Goal: Task Accomplishment & Management: Use online tool/utility

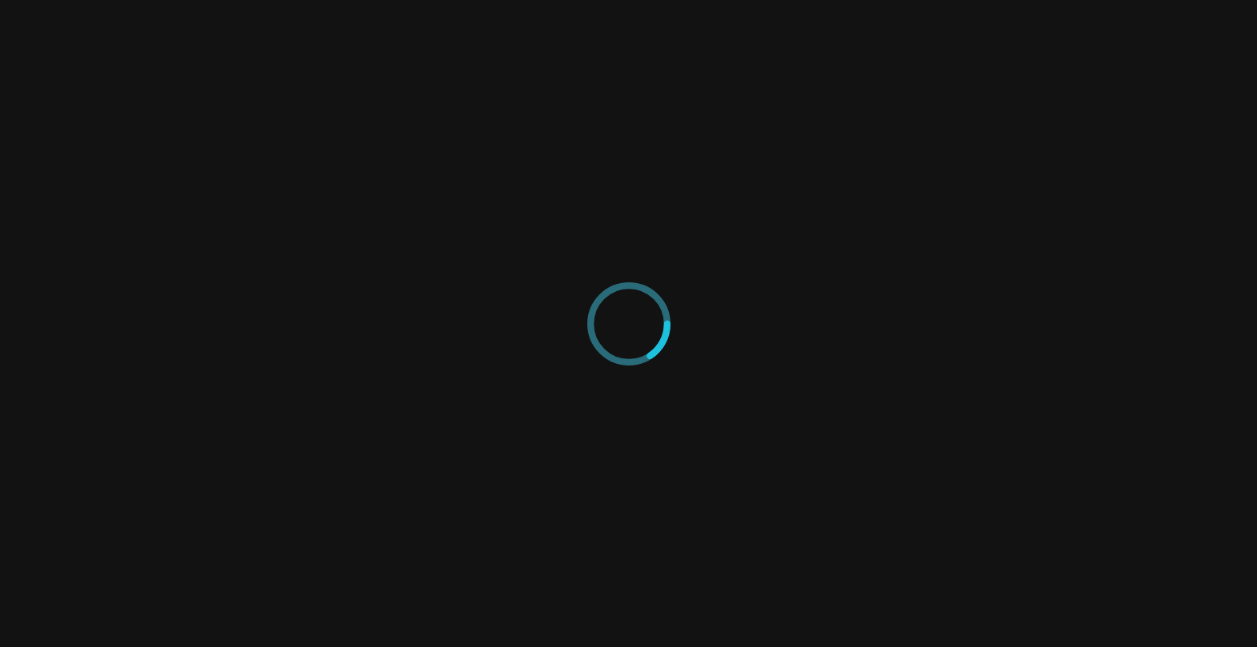
click at [644, 342] on icon at bounding box center [628, 323] width 83 height 83
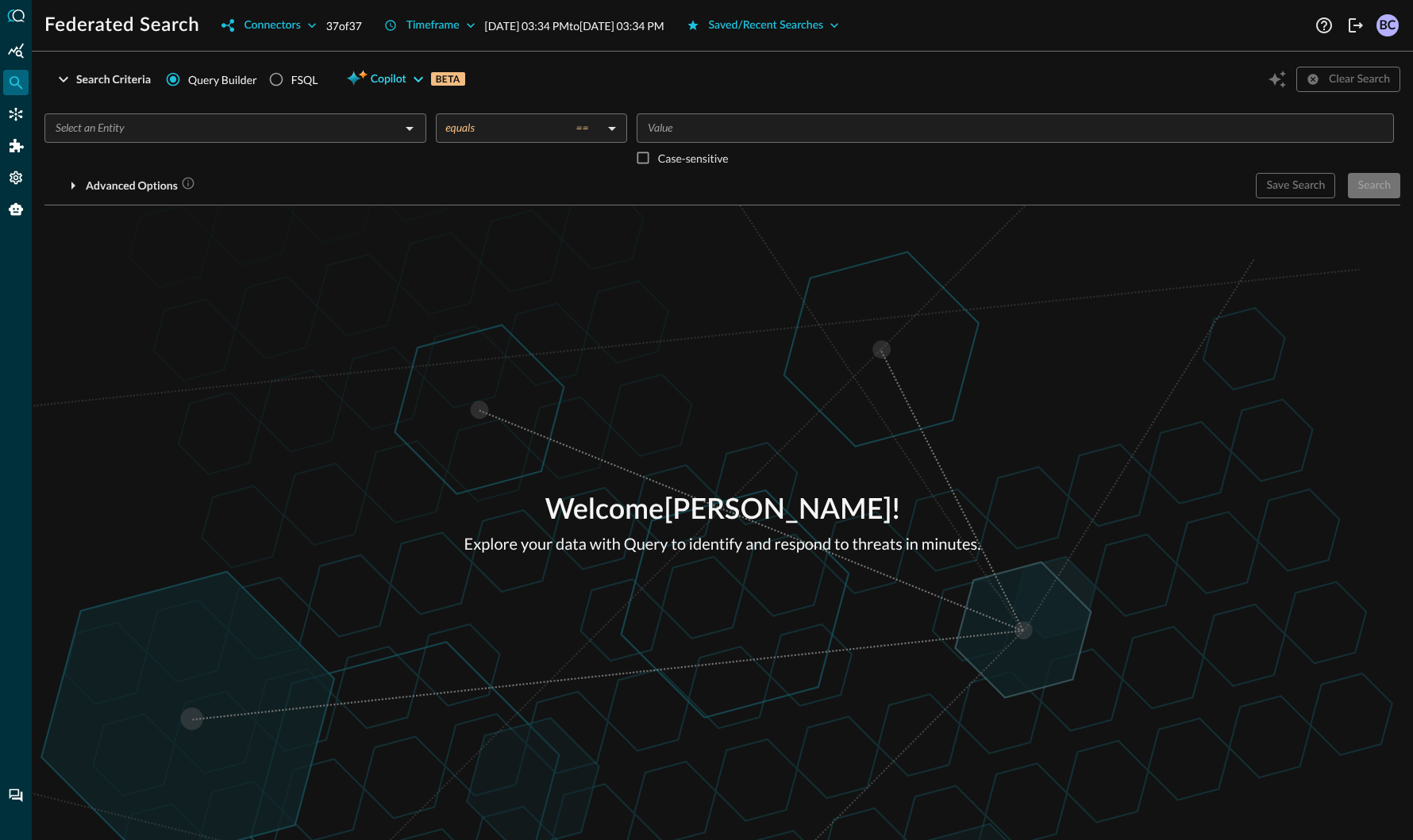
click at [417, 77] on icon "button" at bounding box center [418, 78] width 19 height 19
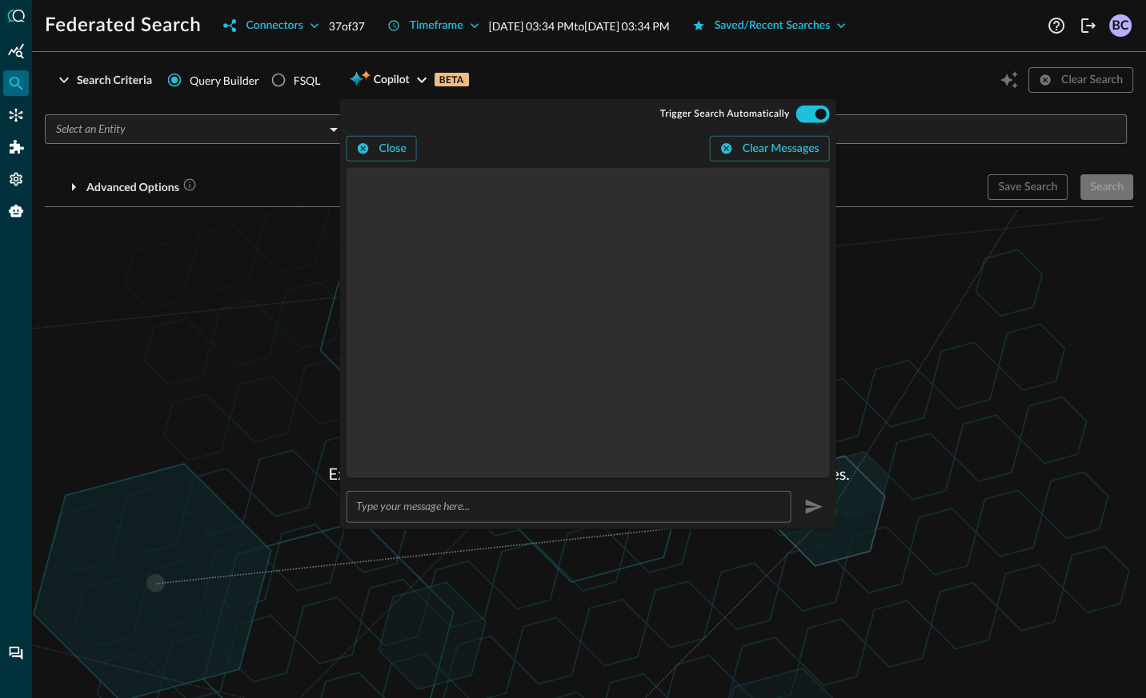
drag, startPoint x: 212, startPoint y: 218, endPoint x: 329, endPoint y: 172, distance: 125.4
click at [215, 213] on div "Welcome [PERSON_NAME] ! Explore your data with Query to identify and respond to…" at bounding box center [589, 452] width 1114 height 491
click at [397, 142] on button "Close" at bounding box center [381, 149] width 70 height 26
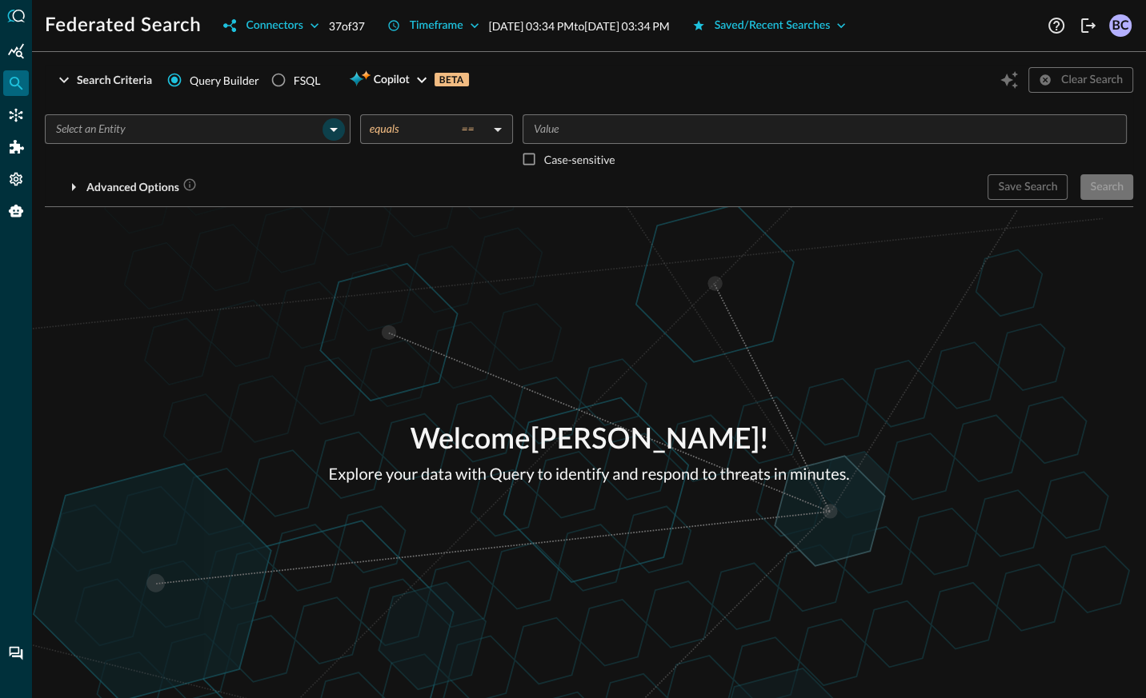
click at [336, 126] on icon "Open" at bounding box center [333, 129] width 19 height 19
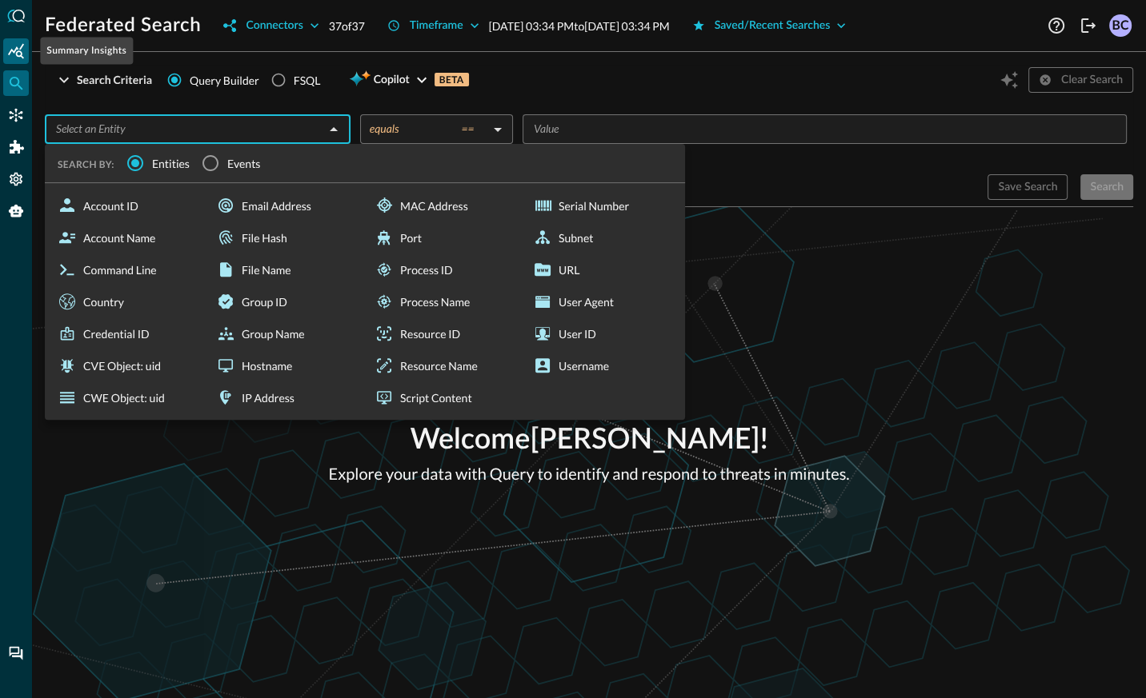
click at [20, 51] on icon "Summary Insights" at bounding box center [16, 50] width 16 height 15
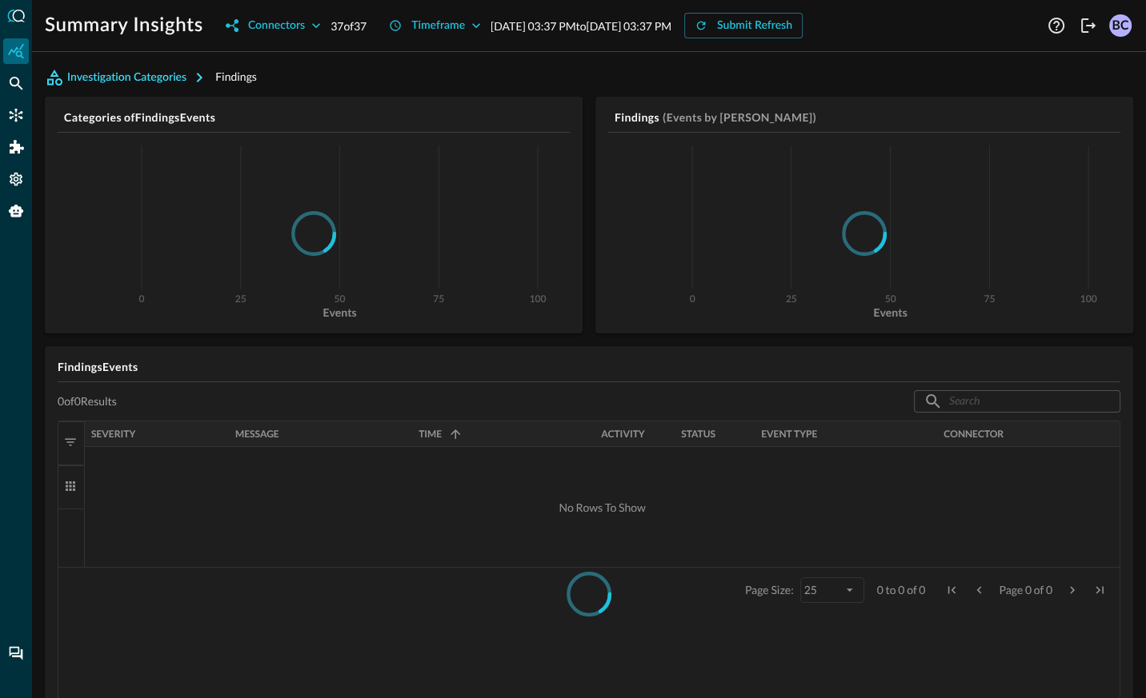
click at [166, 76] on button "Investigation Categories" at bounding box center [130, 78] width 170 height 26
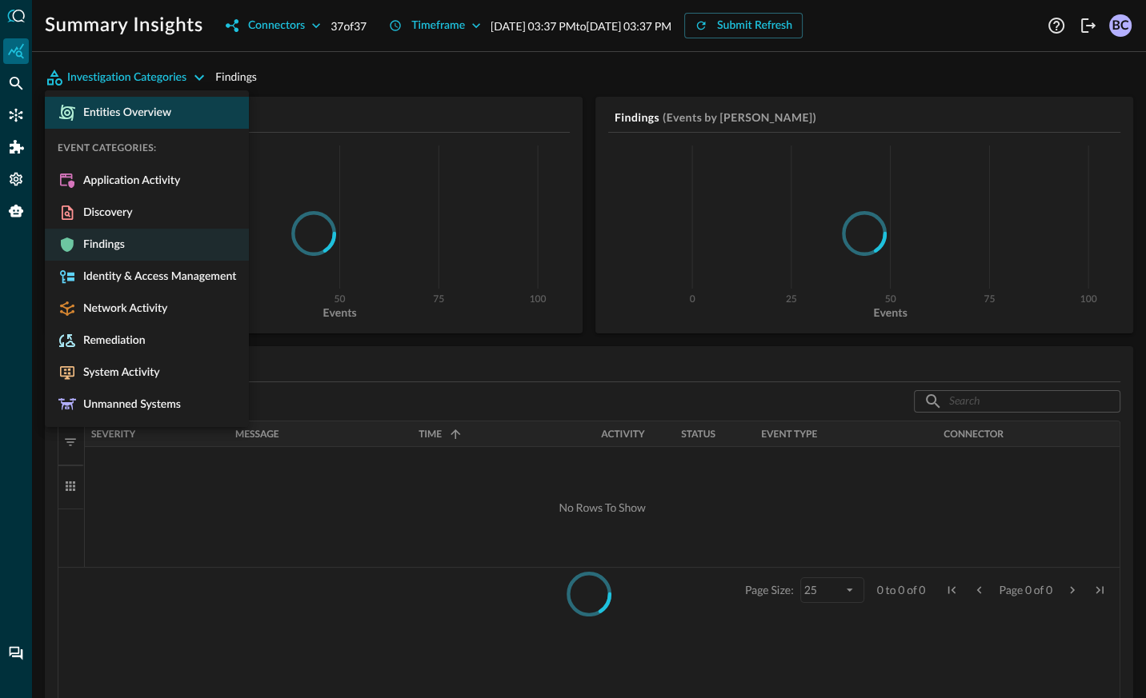
click at [130, 114] on span "Entities Overview" at bounding box center [124, 113] width 94 height 14
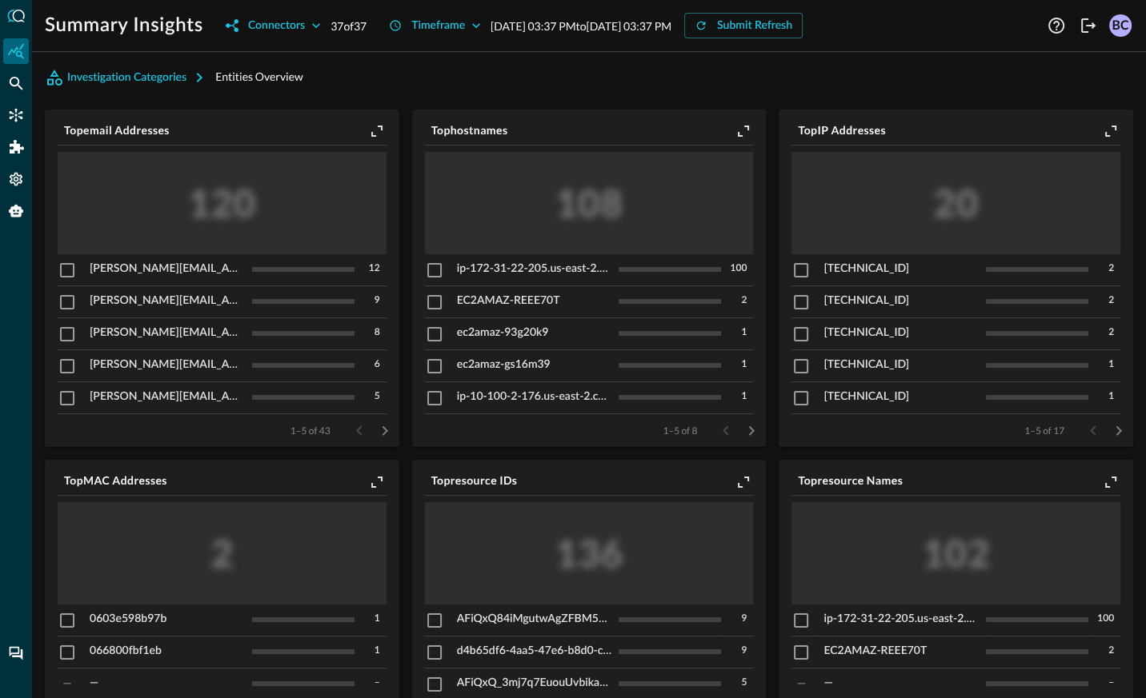
click at [796, 269] on input "checkbox" at bounding box center [800, 270] width 19 height 19
checkbox input "true"
click at [802, 299] on input "checkbox" at bounding box center [800, 302] width 19 height 19
checkbox input "true"
click at [1087, 129] on icon "Pivot to Search" at bounding box center [1091, 132] width 14 height 14
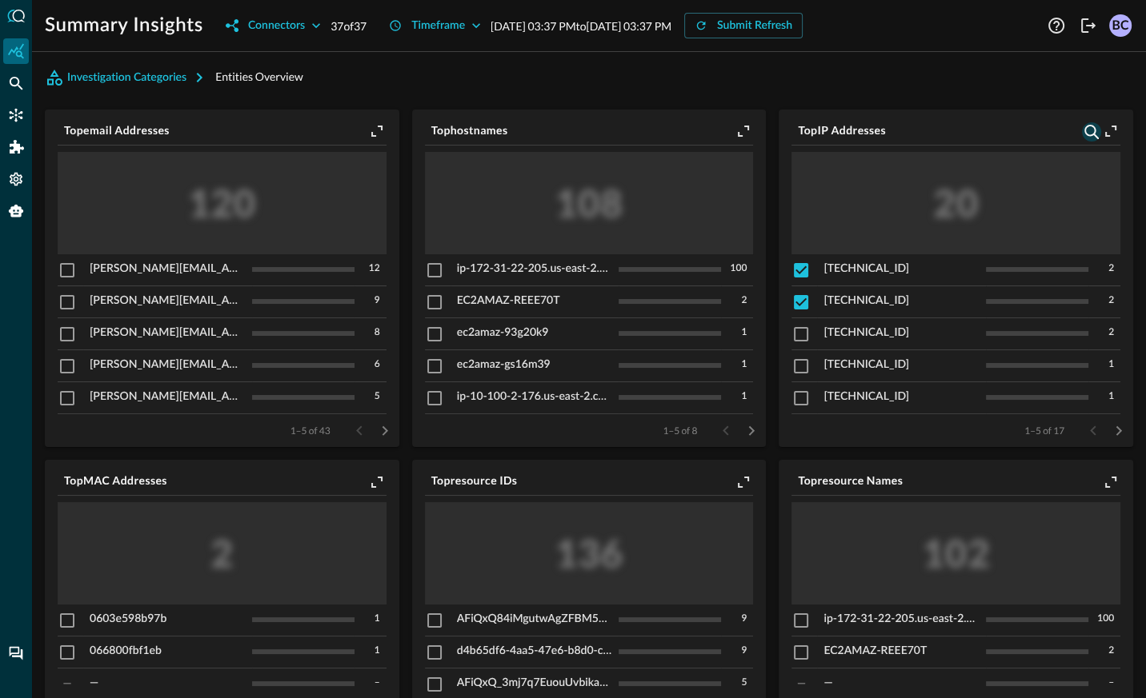
checkbox input "false"
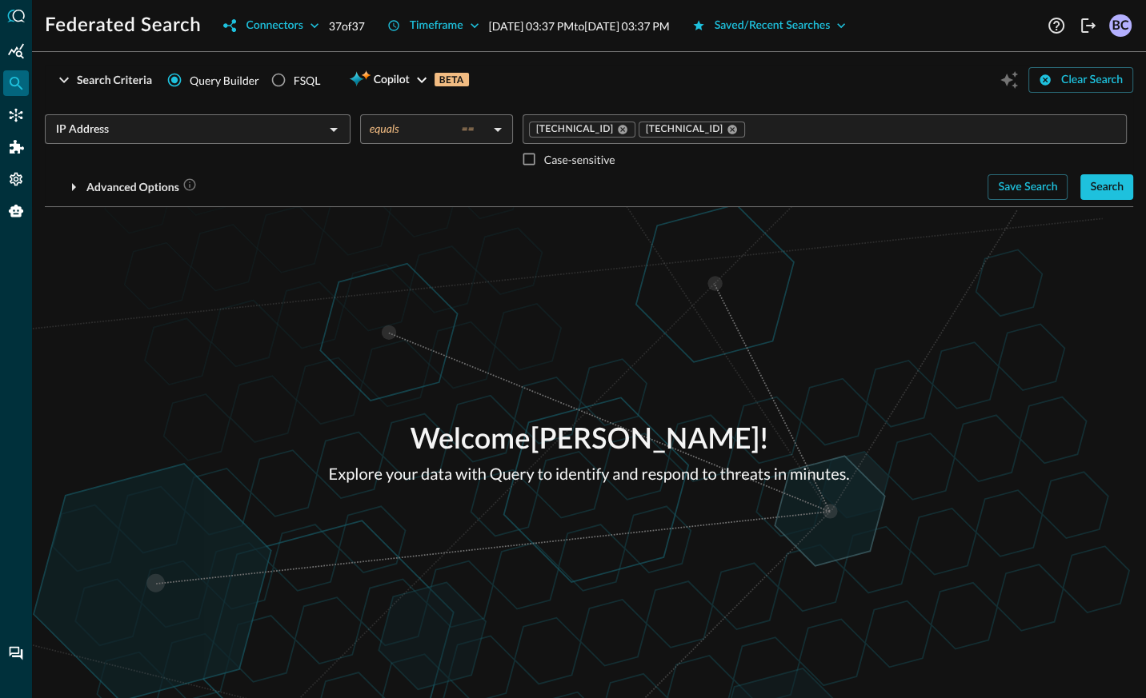
click at [1106, 189] on div "Search" at bounding box center [1107, 188] width 34 height 20
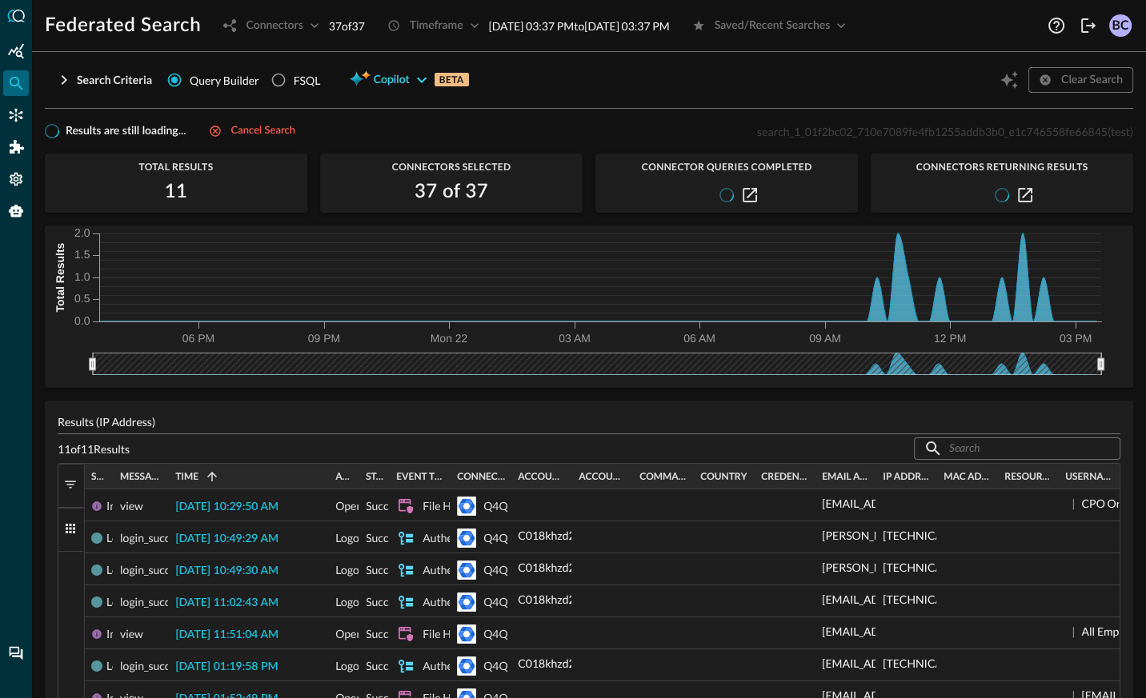
click at [388, 81] on span "Copilot" at bounding box center [392, 80] width 36 height 20
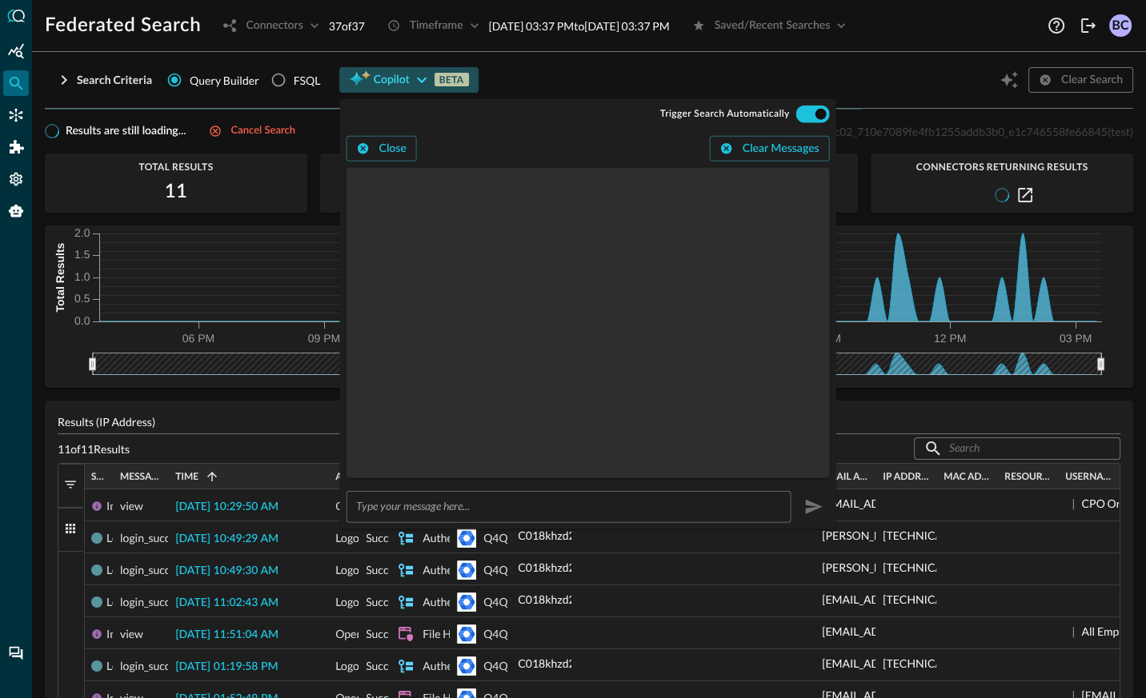
click at [402, 78] on span "Copilot" at bounding box center [392, 80] width 36 height 20
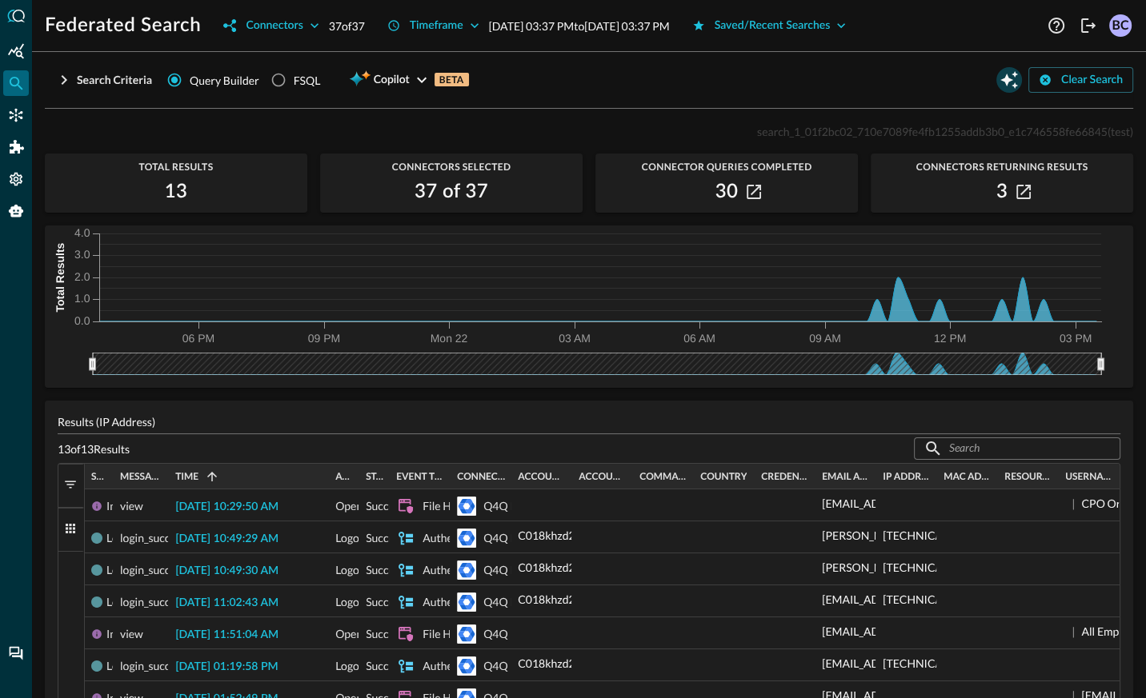
click at [1011, 79] on icon "Open Query Copilot" at bounding box center [1009, 80] width 18 height 18
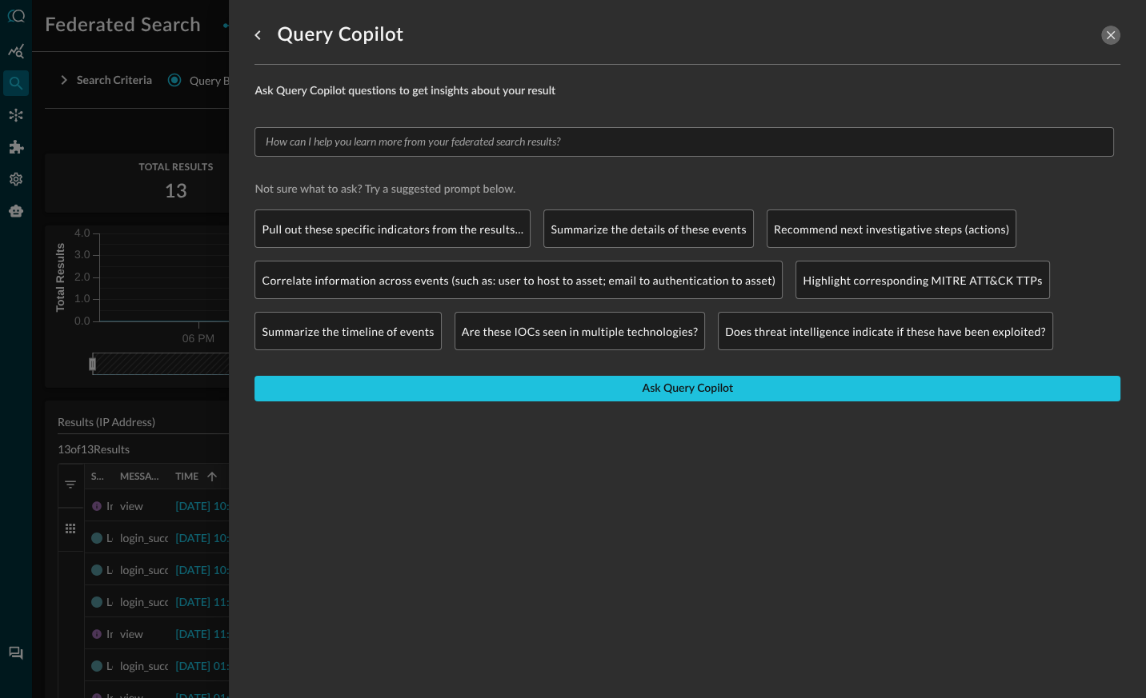
drag, startPoint x: 1111, startPoint y: 30, endPoint x: 1079, endPoint y: 95, distance: 71.9
click at [1110, 30] on icon "close-drawer" at bounding box center [1110, 35] width 14 height 14
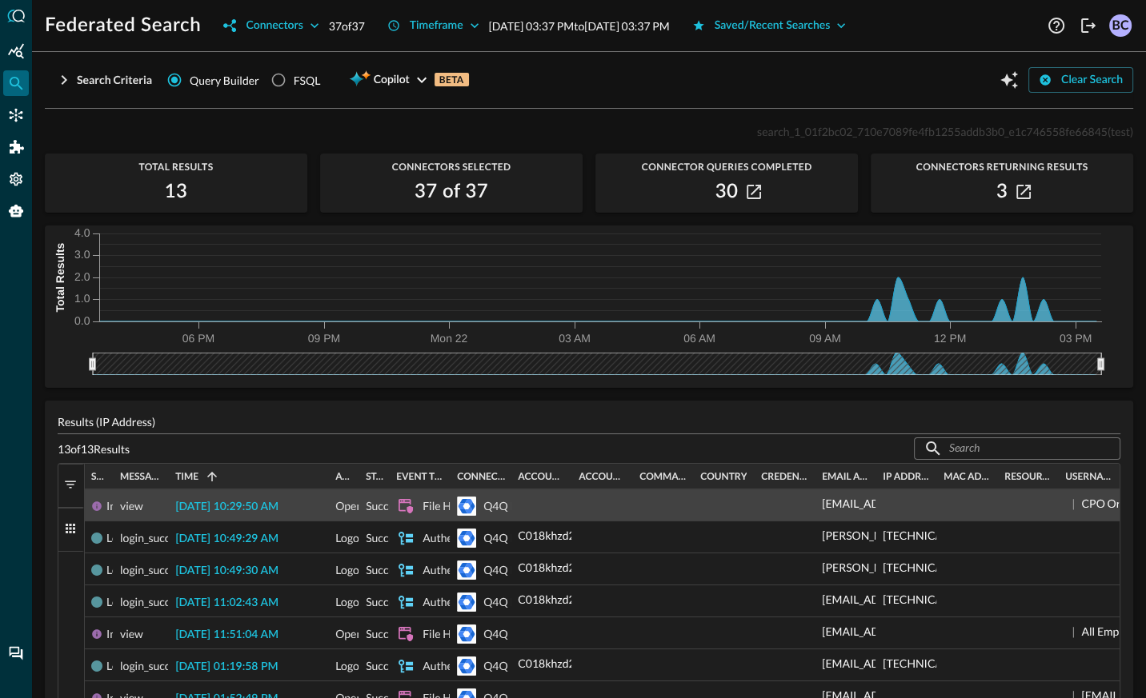
click at [278, 506] on span "2025-09-22 10:29:50 AM" at bounding box center [226, 507] width 103 height 11
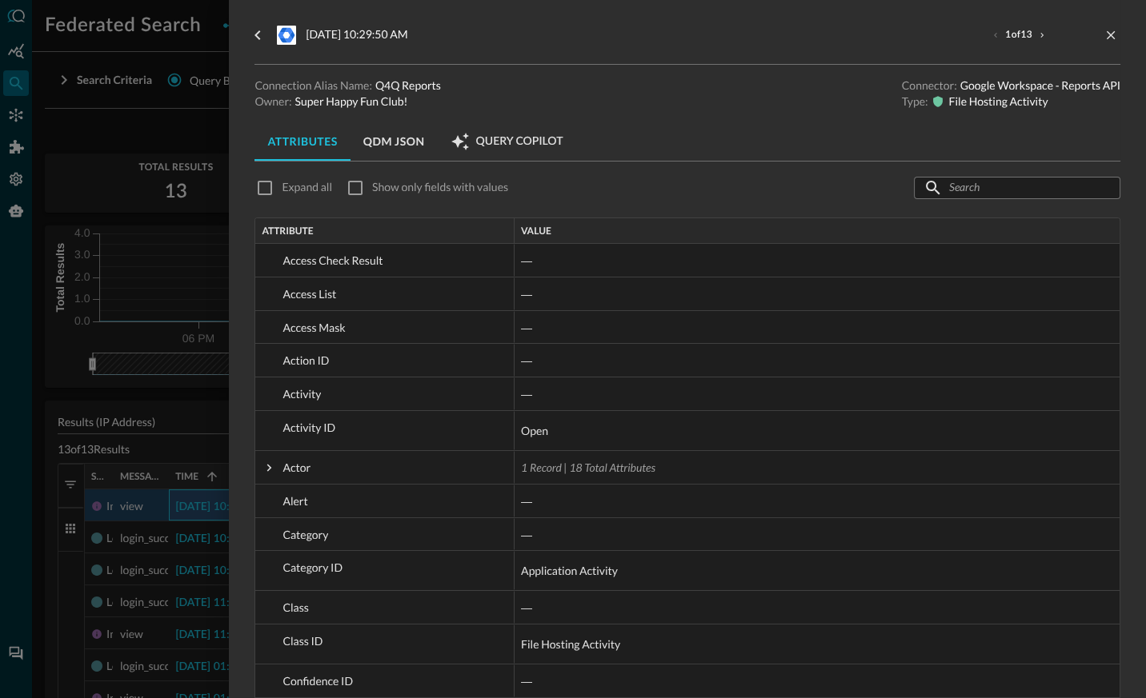
click at [508, 145] on span "Query Copilot" at bounding box center [519, 141] width 87 height 14
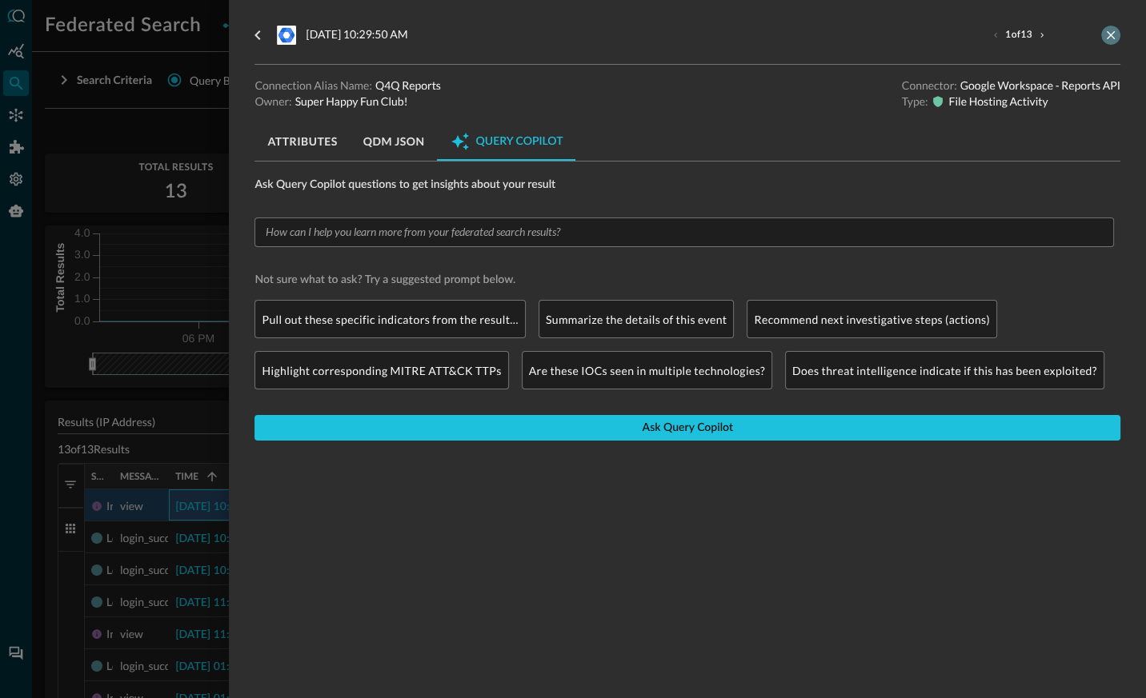
click at [1107, 34] on icon "close-drawer" at bounding box center [1110, 35] width 14 height 14
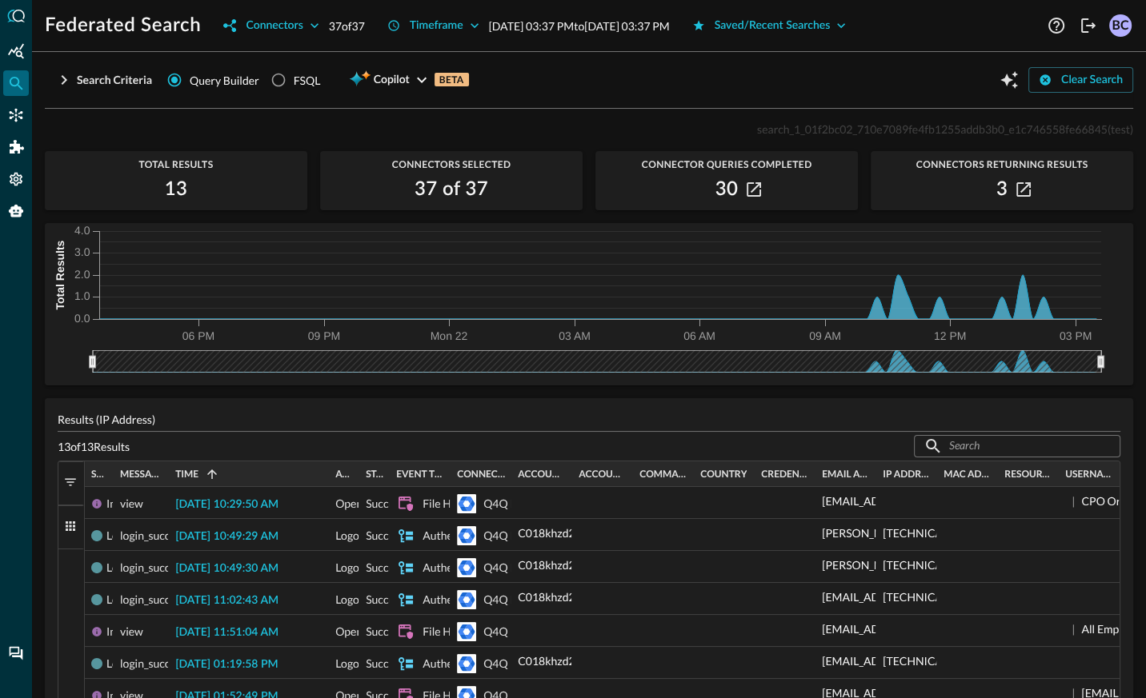
scroll to position [2, 0]
click at [15, 118] on icon "Connectors" at bounding box center [17, 116] width 14 height 14
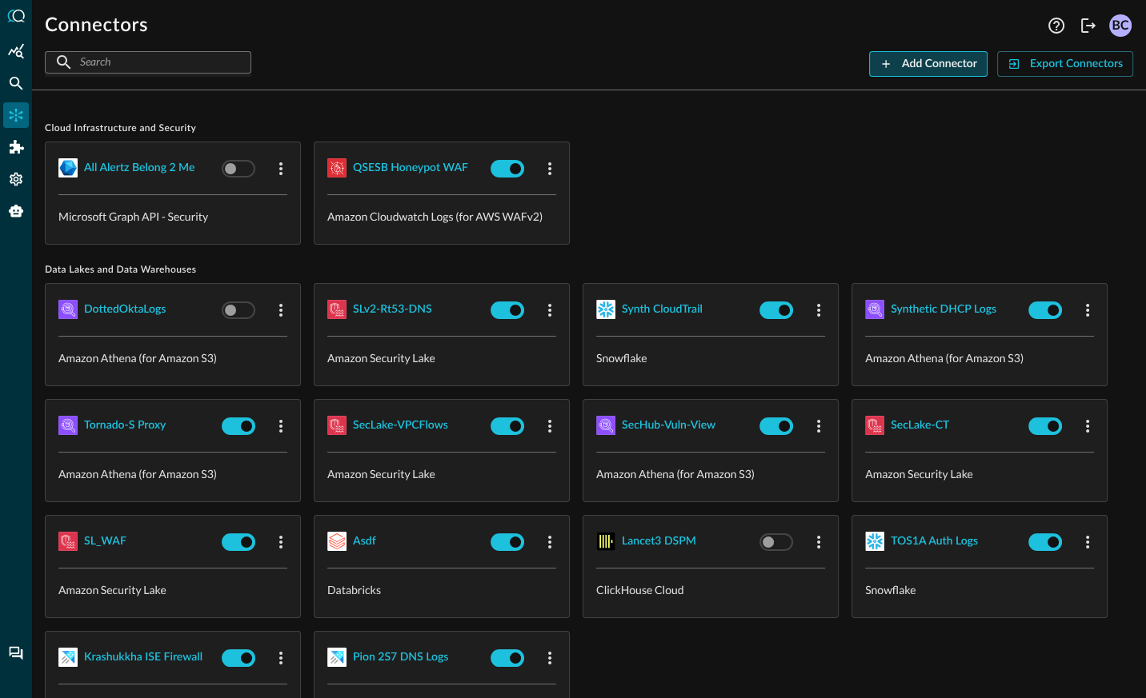
click at [918, 62] on div "Add Connector" at bounding box center [939, 64] width 75 height 20
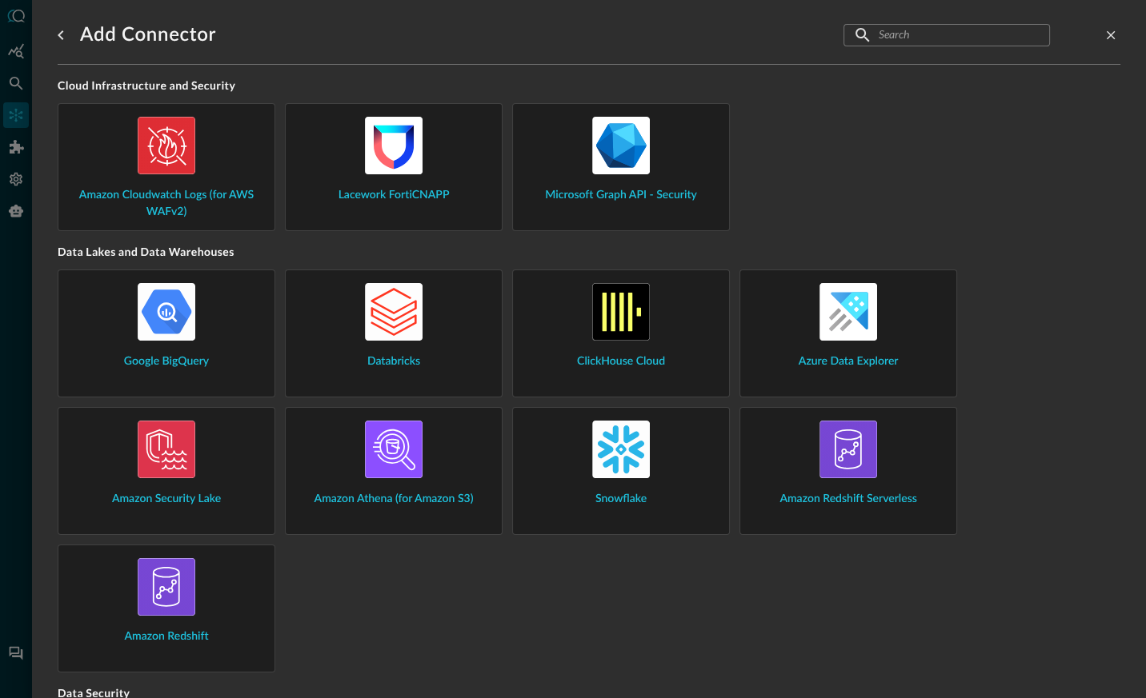
click at [382, 168] on img at bounding box center [394, 146] width 58 height 58
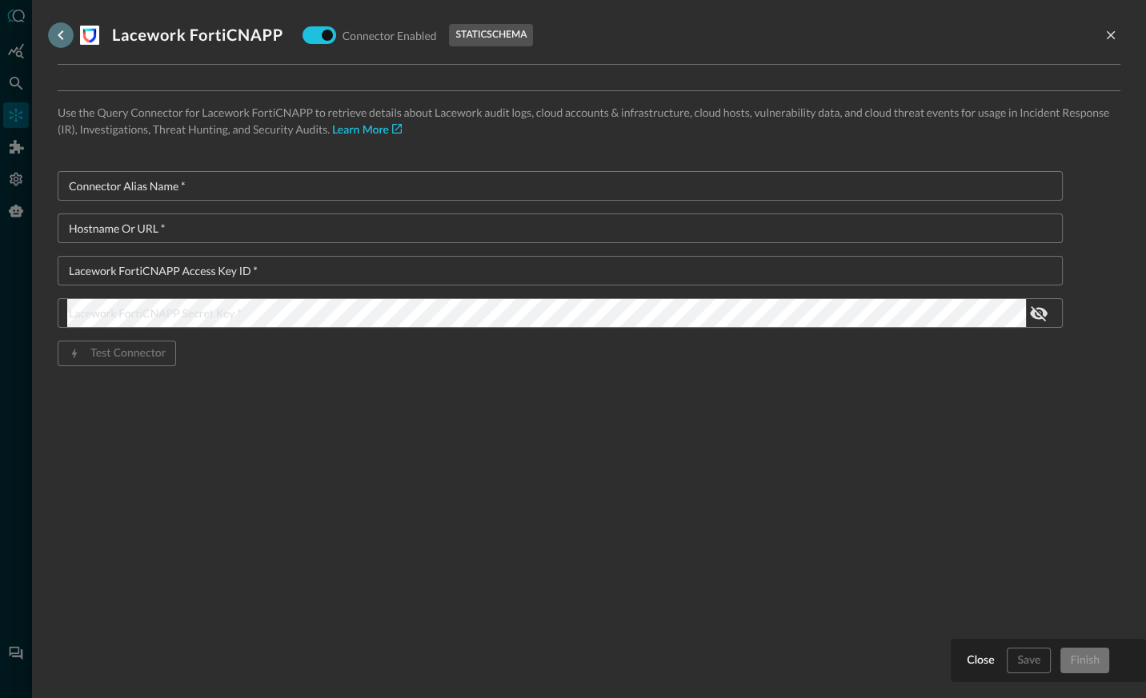
drag, startPoint x: 63, startPoint y: 34, endPoint x: 154, endPoint y: 86, distance: 105.0
click at [63, 34] on icon "go back" at bounding box center [60, 35] width 19 height 19
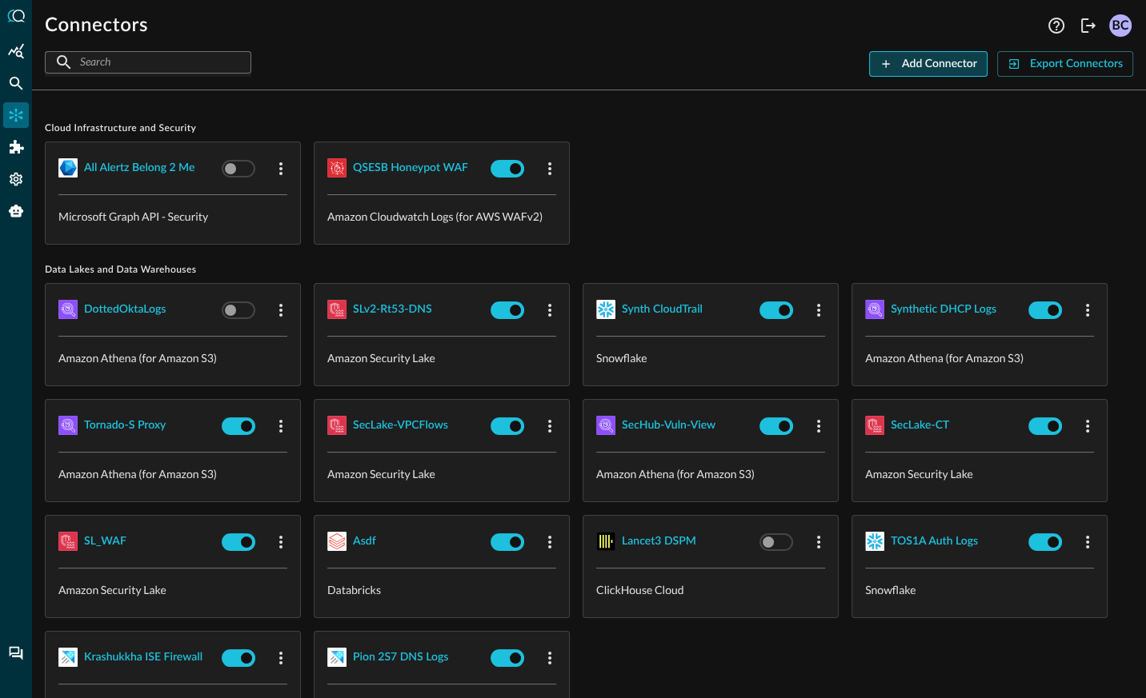
click at [959, 69] on div "Add Connector" at bounding box center [939, 64] width 75 height 20
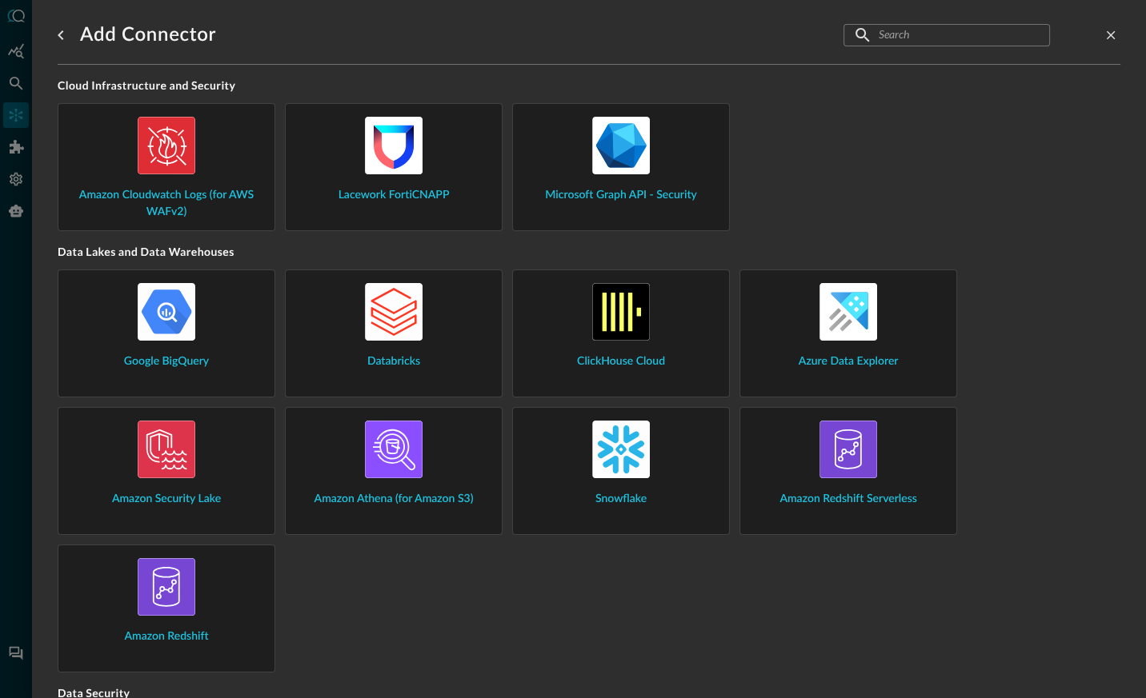
click at [178, 587] on img at bounding box center [167, 587] width 58 height 58
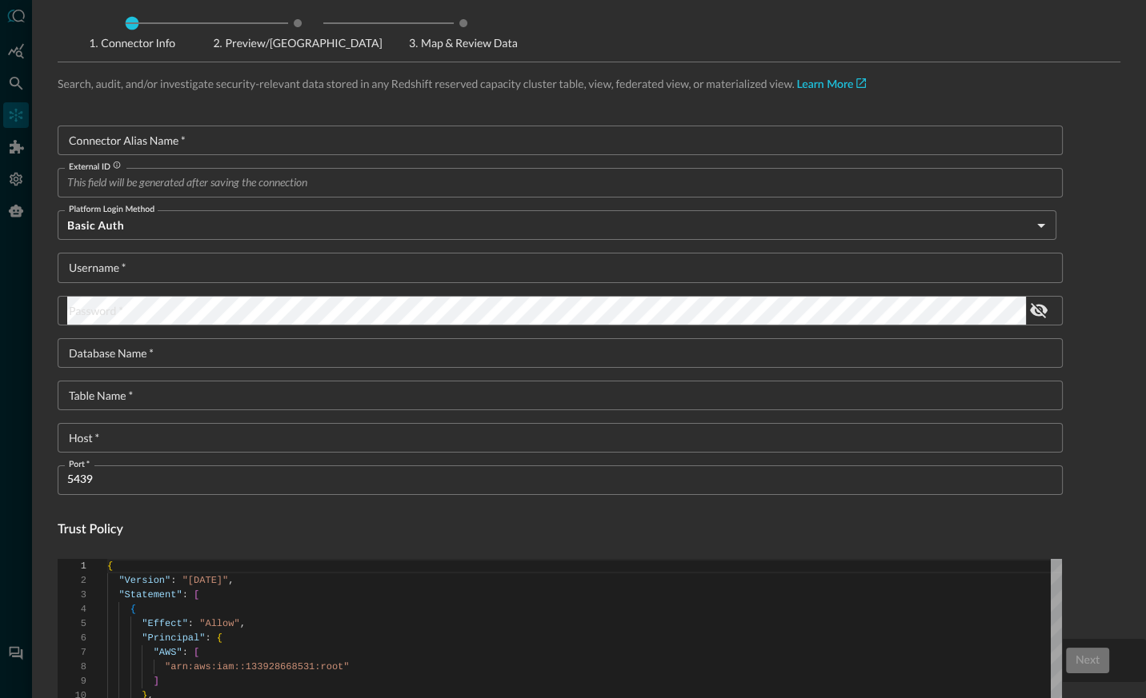
scroll to position [32, 0]
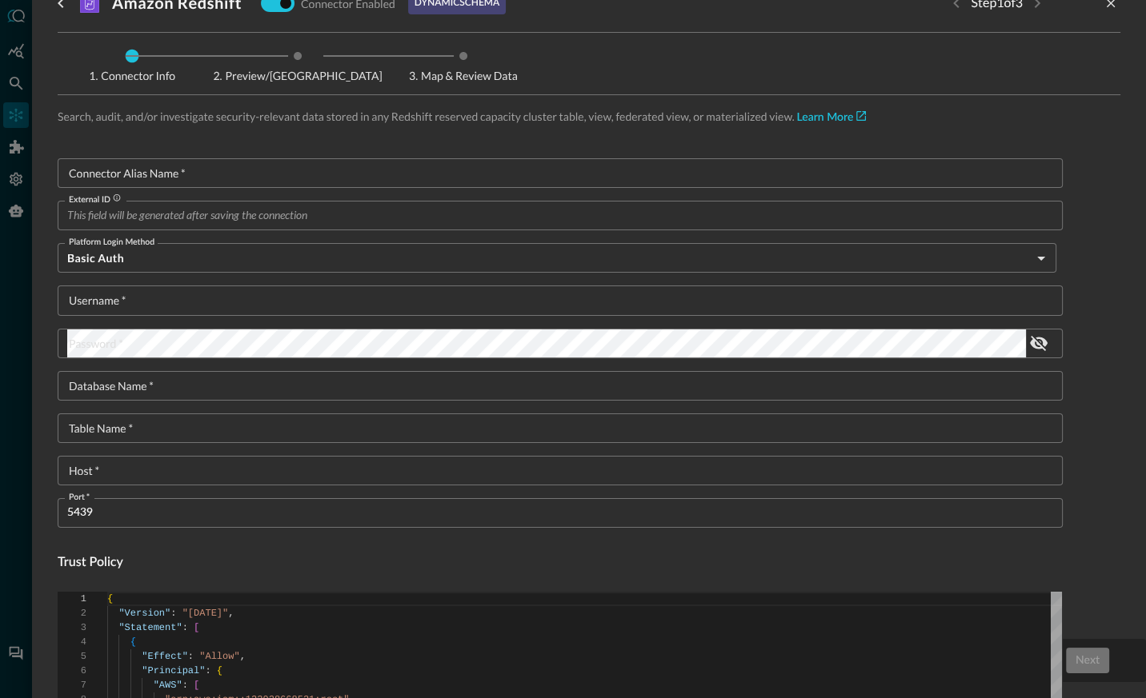
click at [15, 115] on div at bounding box center [573, 349] width 1146 height 698
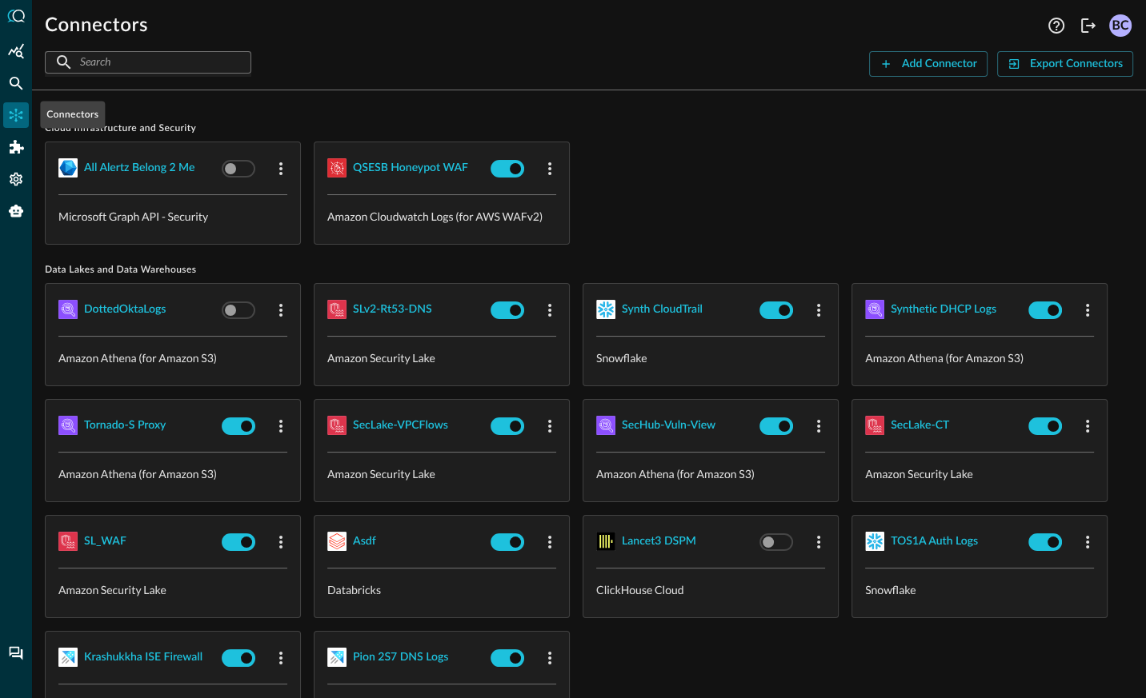
click at [15, 115] on icon "Connectors" at bounding box center [17, 116] width 14 height 14
click at [938, 306] on div "Synthetic DHCP Logs" at bounding box center [943, 310] width 106 height 20
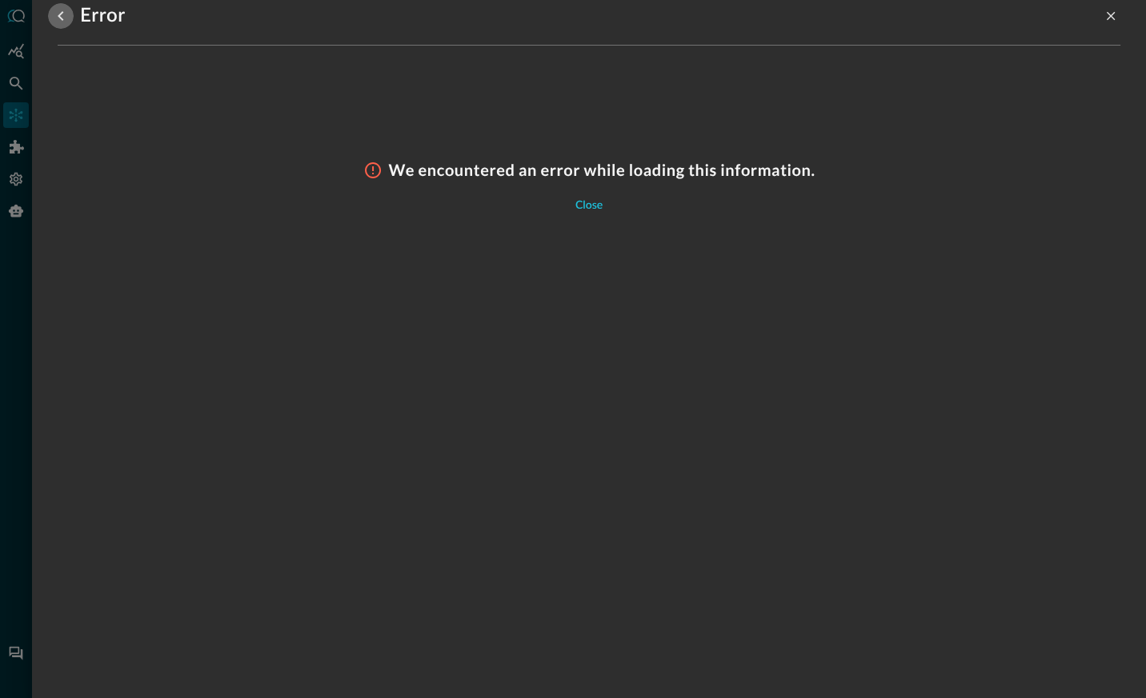
drag, startPoint x: 58, startPoint y: 16, endPoint x: 160, endPoint y: 82, distance: 121.6
click at [58, 17] on icon "go back" at bounding box center [60, 15] width 19 height 19
click at [59, 15] on icon "go back" at bounding box center [61, 16] width 6 height 10
drag, startPoint x: 22, startPoint y: 109, endPoint x: 534, endPoint y: 211, distance: 522.2
click at [61, 115] on div "Error We encountered an error while loading this information. Close" at bounding box center [573, 349] width 1146 height 698
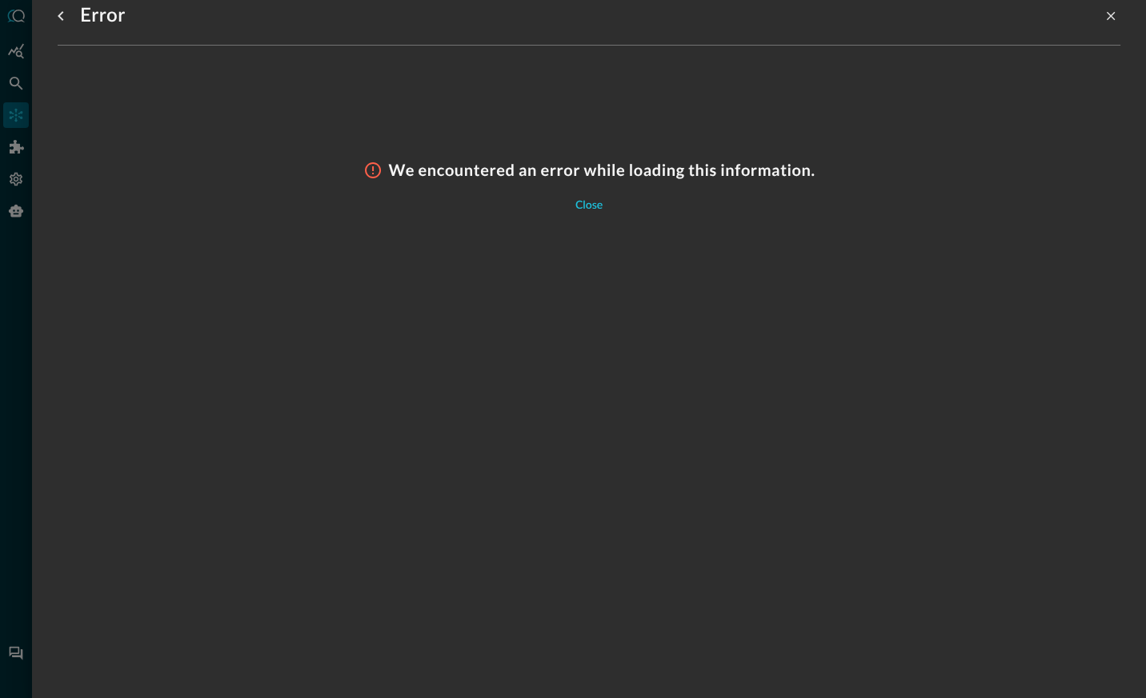
drag, startPoint x: 590, startPoint y: 208, endPoint x: 422, endPoint y: 222, distance: 168.6
click at [590, 208] on div "Close" at bounding box center [588, 206] width 27 height 20
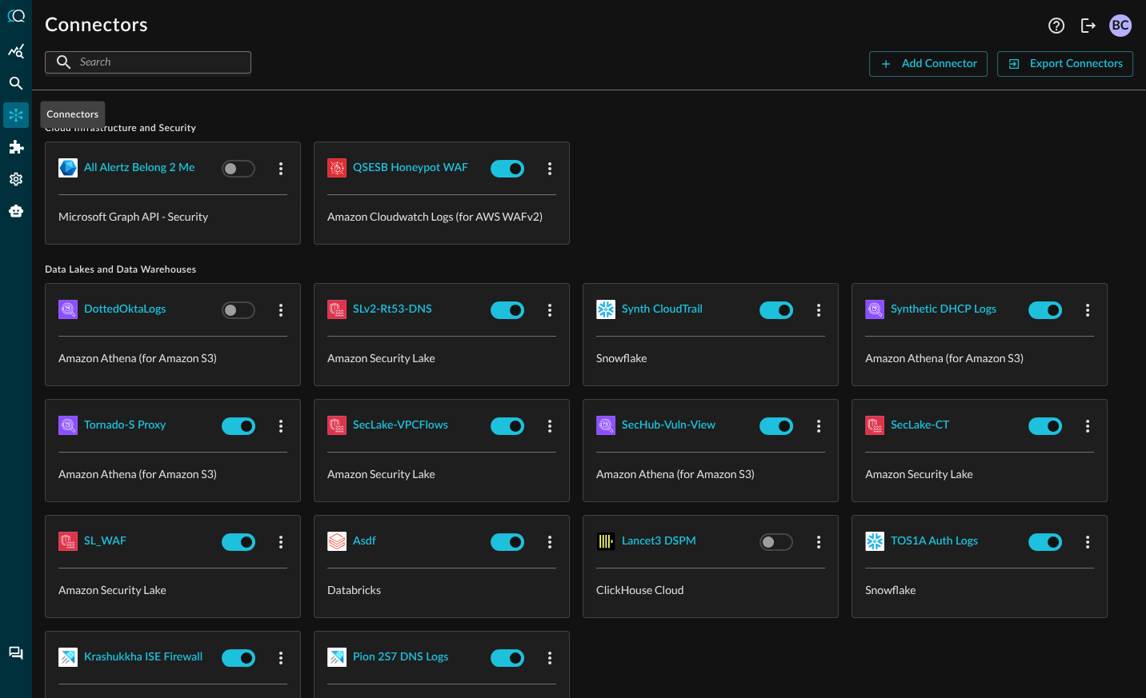
drag, startPoint x: 13, startPoint y: 114, endPoint x: 35, endPoint y: 119, distance: 23.1
click at [14, 114] on icon "Connectors" at bounding box center [16, 115] width 16 height 16
click at [659, 308] on div "Synth CloudTrail" at bounding box center [662, 310] width 81 height 20
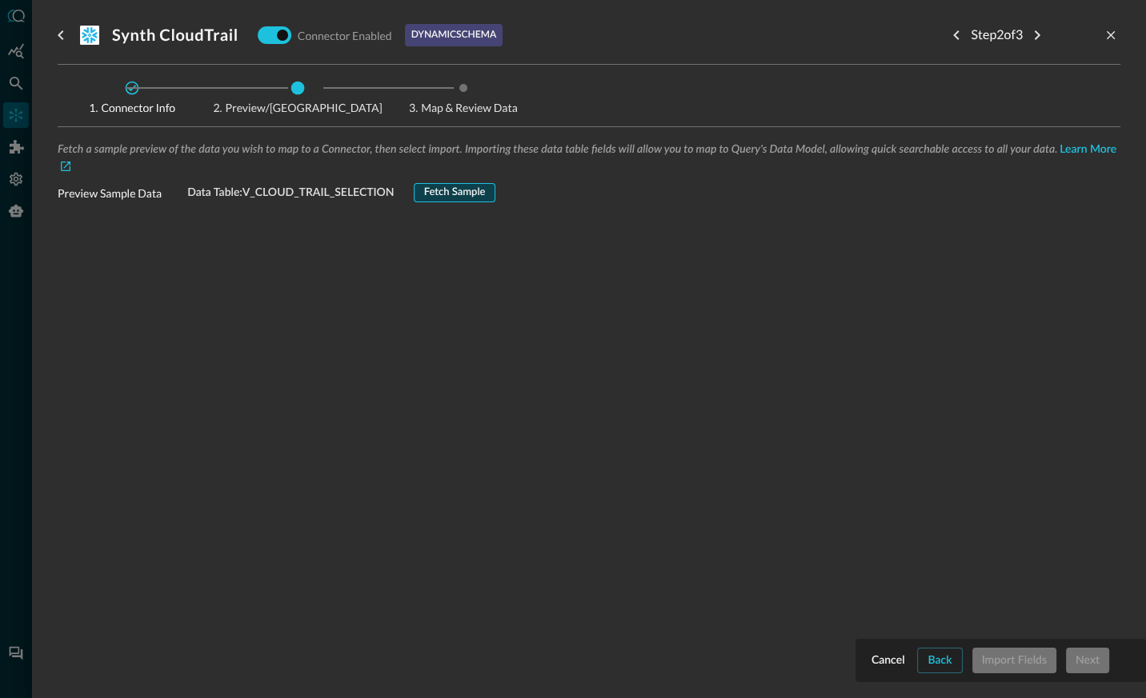
click at [470, 190] on div "Fetch Sample" at bounding box center [455, 193] width 62 height 18
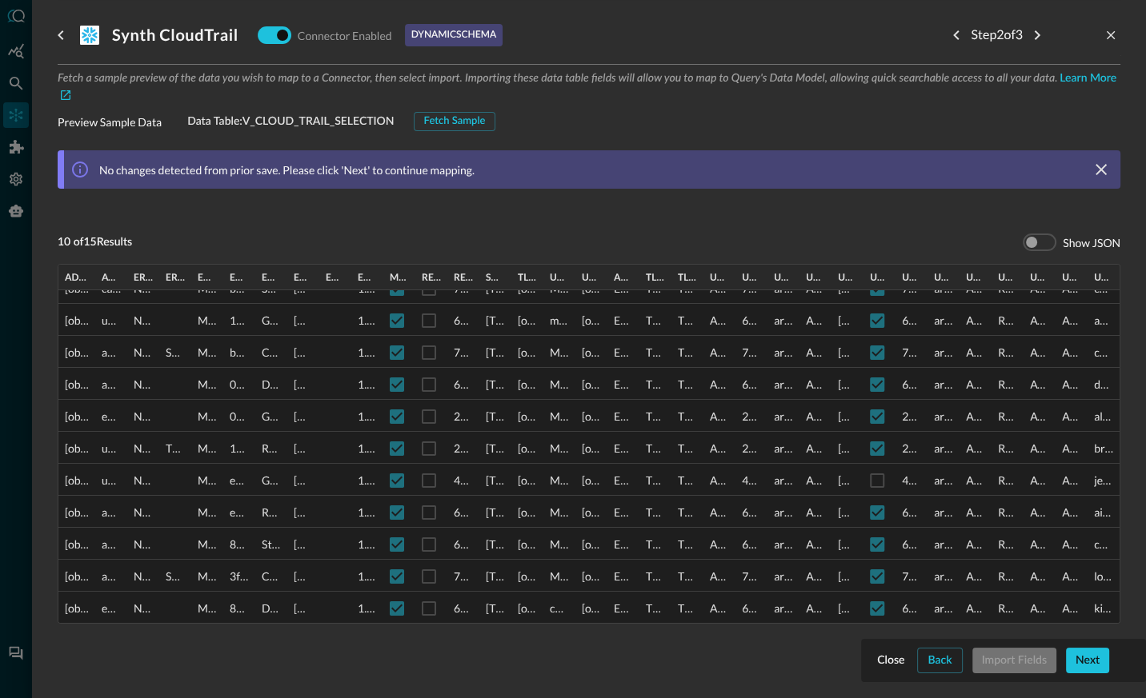
scroll to position [89, 0]
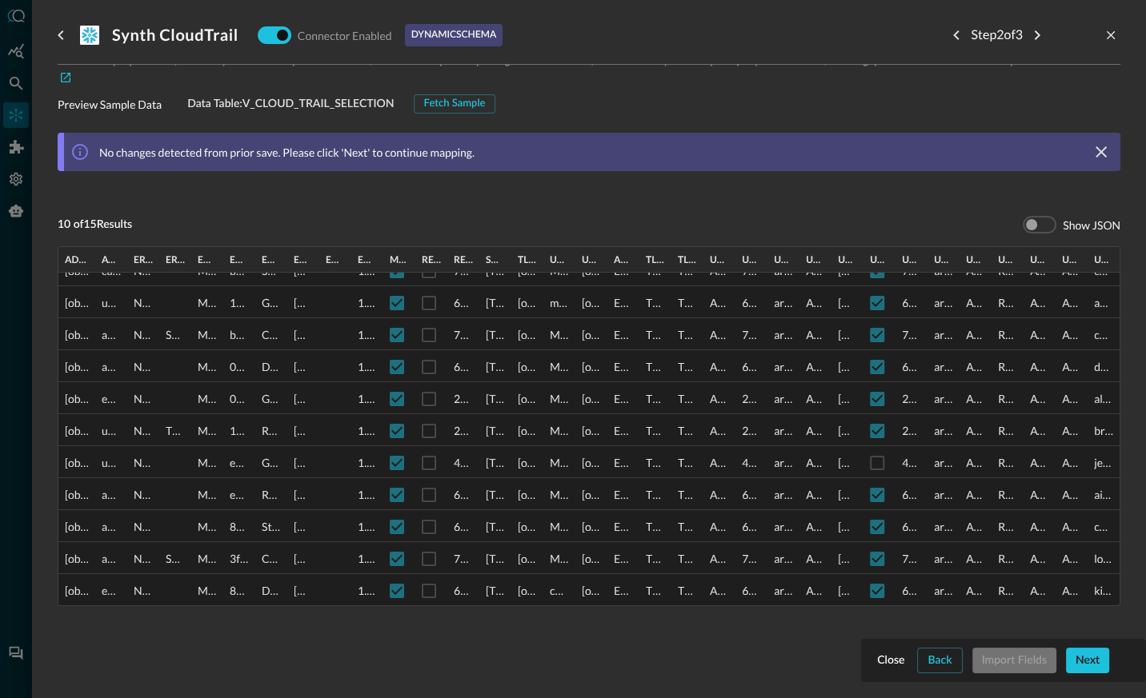
click at [1083, 658] on div "Fetch a sample preview of the data you wish to map to a Connector, then select …" at bounding box center [589, 364] width 1063 height 626
drag, startPoint x: 1081, startPoint y: 662, endPoint x: 1094, endPoint y: 662, distance: 12.8
click at [1083, 662] on div "Fetch a sample preview of the data you wish to map to a Connector, then select …" at bounding box center [589, 364] width 1063 height 626
click at [1089, 659] on div "Fetch a sample preview of the data you wish to map to a Connector, then select …" at bounding box center [589, 364] width 1063 height 626
click at [1089, 632] on div "Fetch a sample preview of the data you wish to map to a Connector, then select …" at bounding box center [589, 364] width 1063 height 626
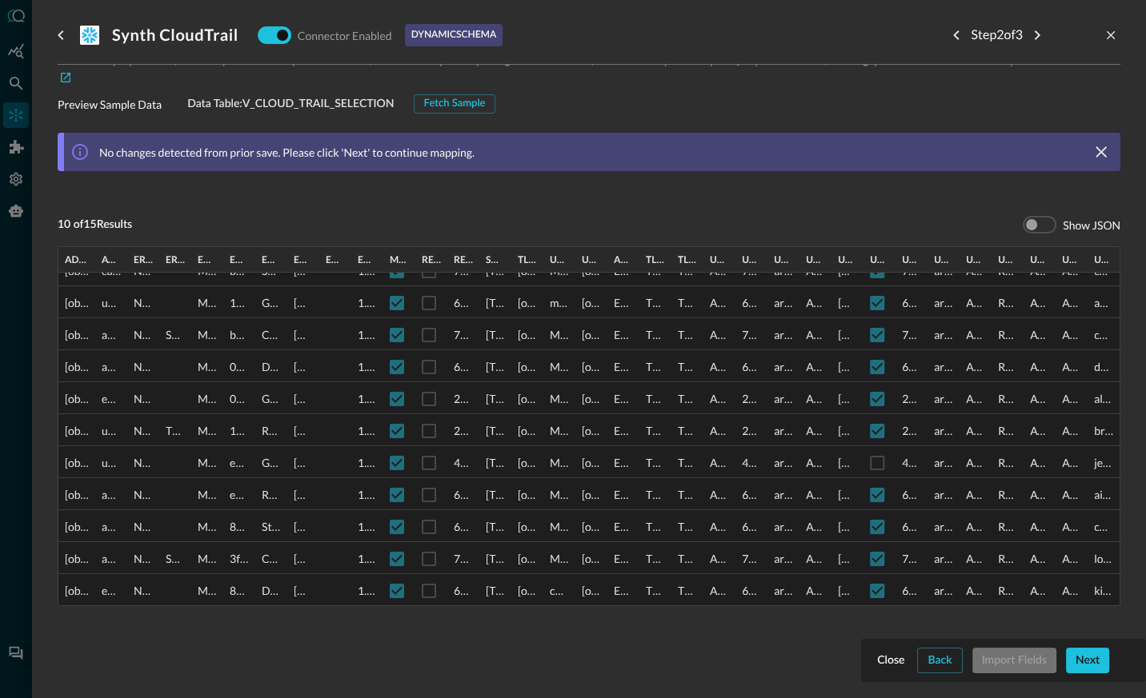
click at [1091, 659] on div "Fetch a sample preview of the data you wish to map to a Connector, then select …" at bounding box center [589, 364] width 1063 height 626
drag, startPoint x: 913, startPoint y: 658, endPoint x: 960, endPoint y: 664, distance: 47.6
click at [915, 658] on div "Fetch a sample preview of the data you wish to map to a Connector, then select …" at bounding box center [589, 364] width 1063 height 626
click at [1078, 662] on div "Fetch a sample preview of the data you wish to map to a Connector, then select …" at bounding box center [589, 364] width 1063 height 626
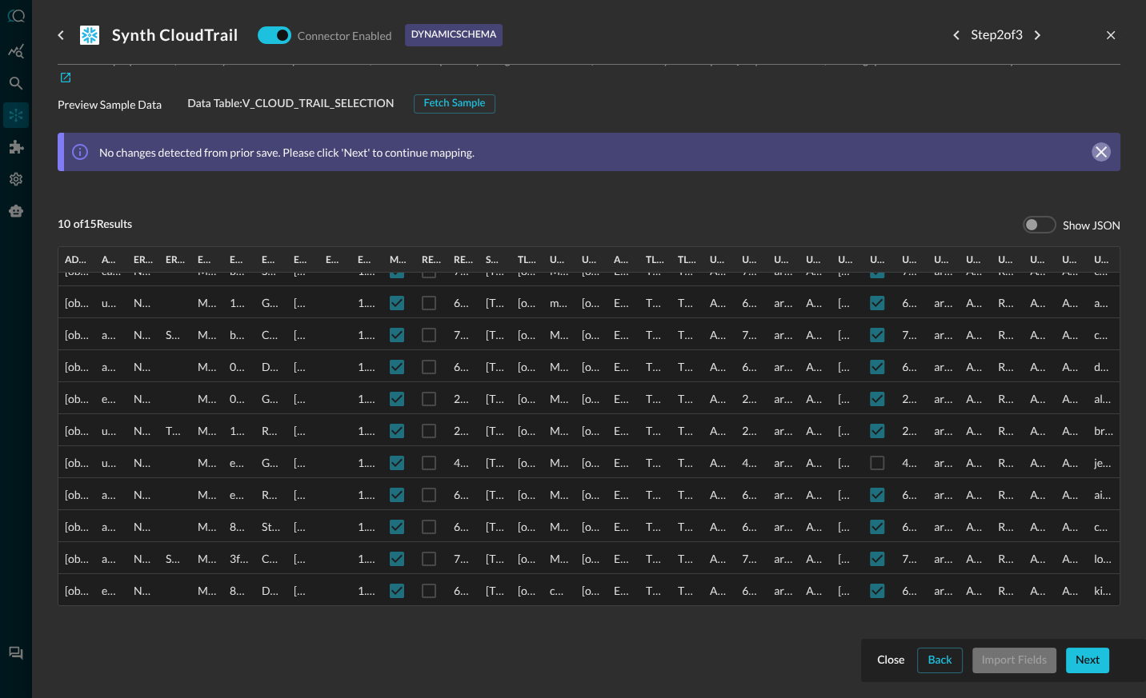
click at [1099, 146] on icon "clear message banner" at bounding box center [1100, 151] width 19 height 19
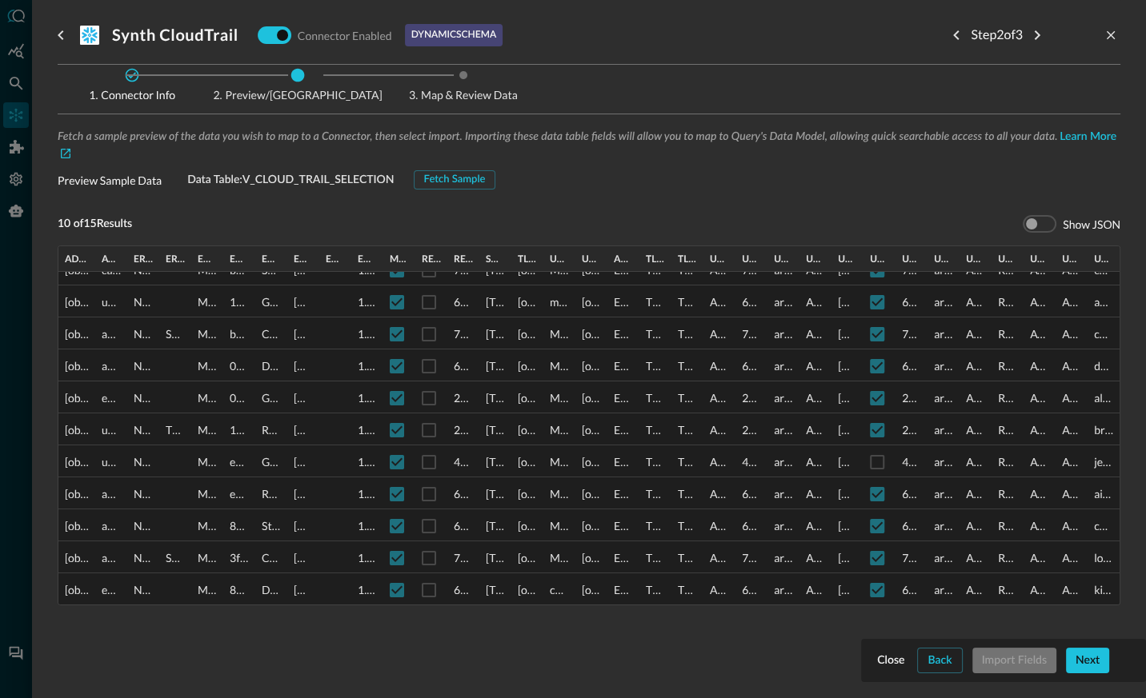
drag, startPoint x: 1086, startPoint y: 616, endPoint x: 1085, endPoint y: 643, distance: 27.2
click at [1085, 643] on div "Fetch a sample preview of the data you wish to map to a Connector, then select …" at bounding box center [589, 401] width 1063 height 549
click at [1097, 663] on div "Fetch a sample preview of the data you wish to map to a Connector, then select …" at bounding box center [589, 401] width 1063 height 549
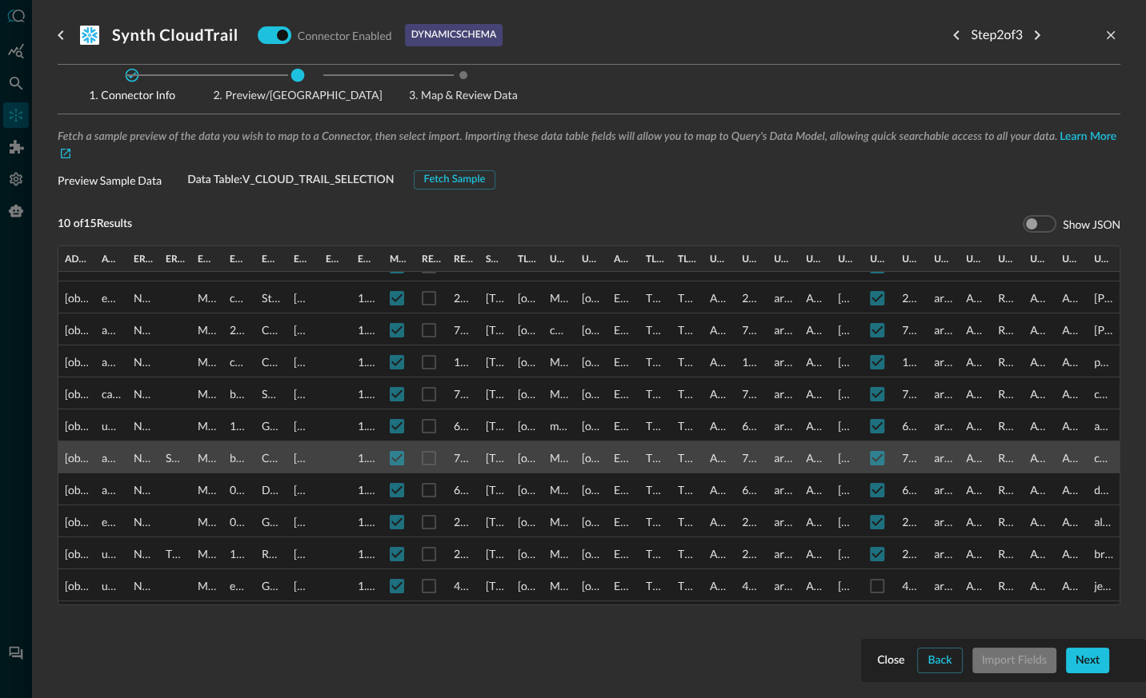
scroll to position [0, 0]
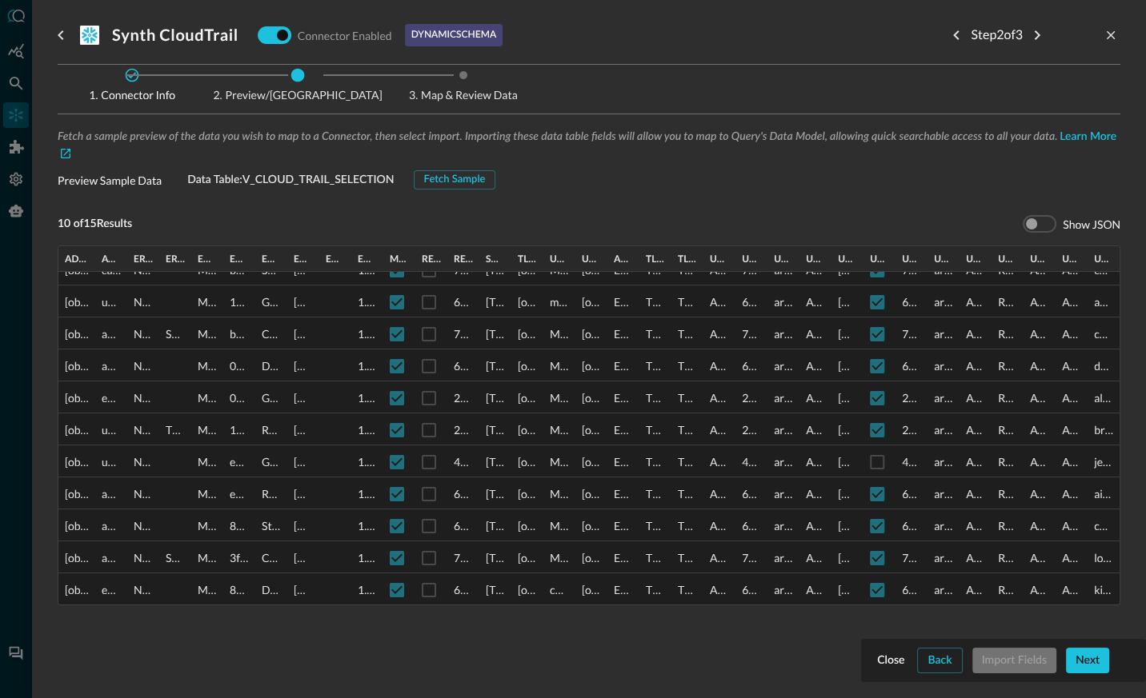
click at [1090, 661] on div "Fetch a sample preview of the data you wish to map to a Connector, then select …" at bounding box center [589, 401] width 1063 height 549
click at [62, 32] on icon "go back" at bounding box center [61, 35] width 6 height 10
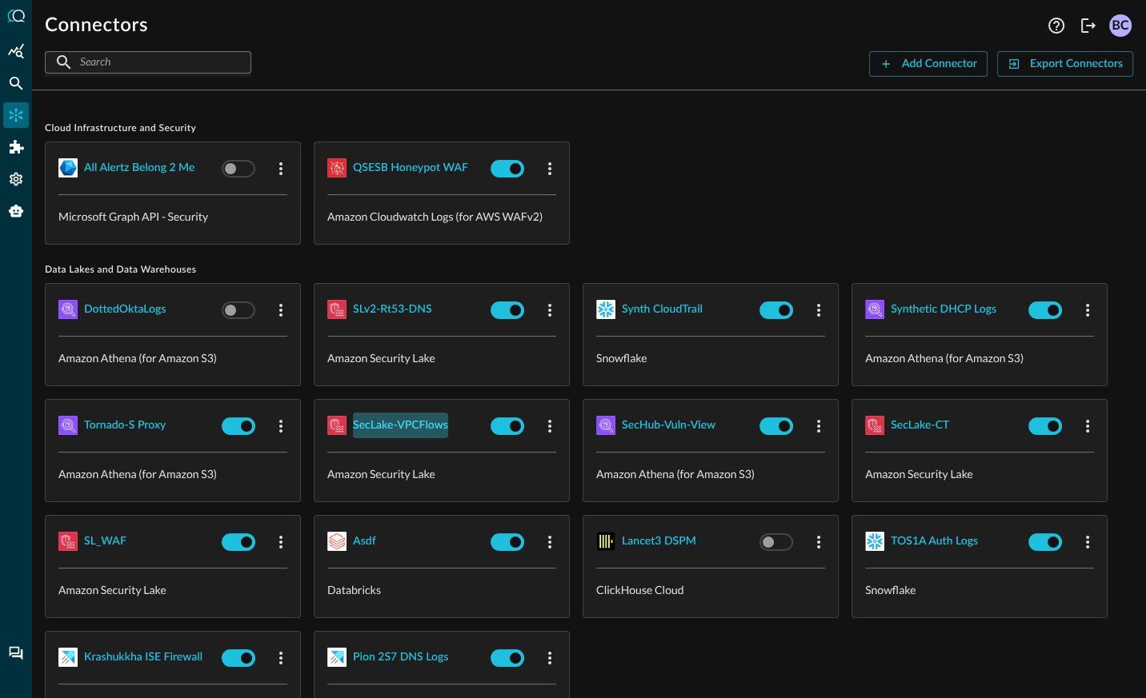
click at [409, 423] on div "SecLake-VPCFlows" at bounding box center [400, 426] width 95 height 20
